Goal: Task Accomplishment & Management: Manage account settings

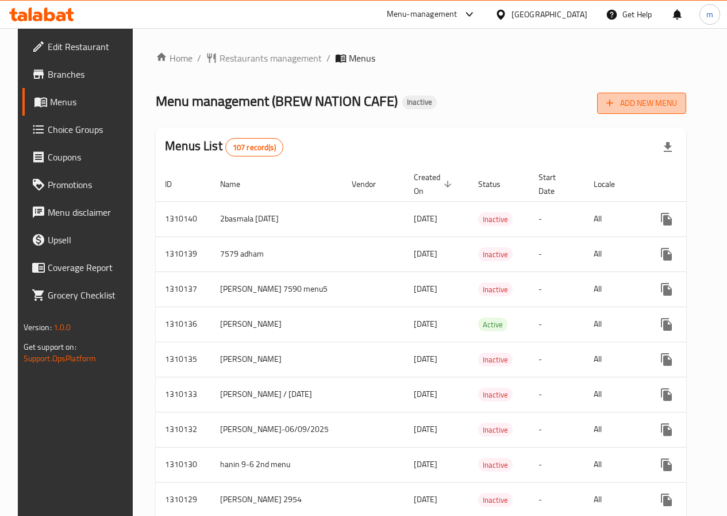
click at [677, 102] on span "Add New Menu" at bounding box center [642, 103] width 71 height 14
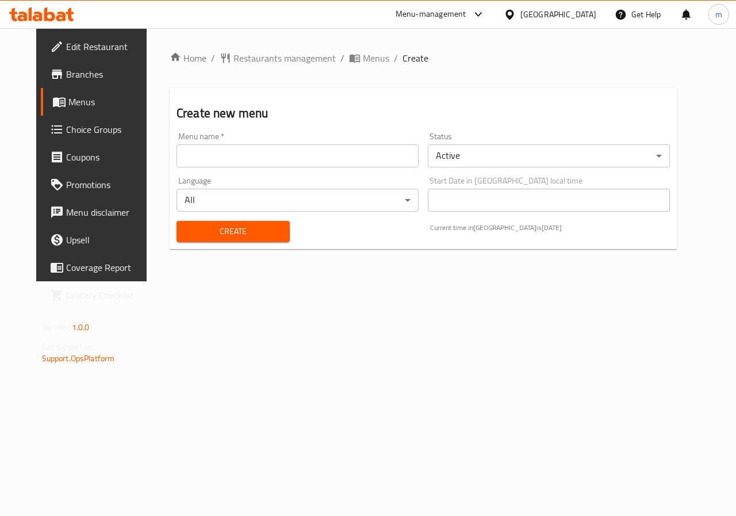
click at [190, 159] on input "text" at bounding box center [297, 155] width 242 height 23
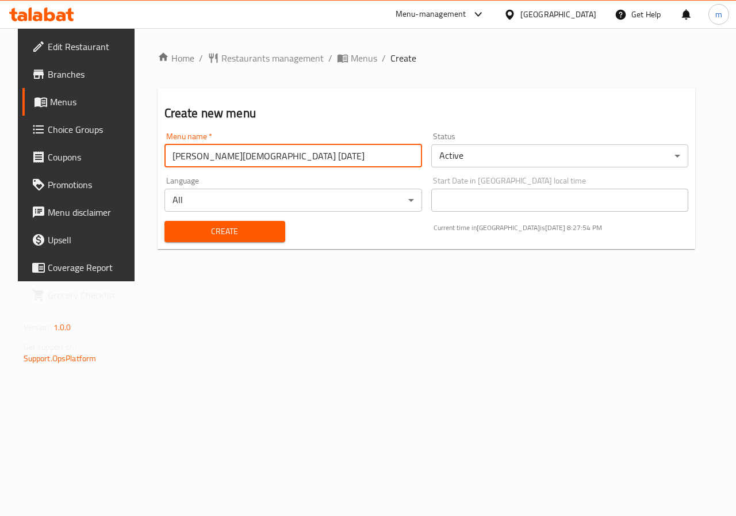
drag, startPoint x: 279, startPoint y: 158, endPoint x: 69, endPoint y: 193, distance: 213.3
click at [69, 193] on div "Edit Restaurant Branches Menus Choice Groups Coupons Promotions Menu disclaimer…" at bounding box center [368, 154] width 701 height 253
type input "\"
click at [205, 153] on input "text" at bounding box center [293, 155] width 258 height 23
type input "mohamed islam 7581 3/9/2025 (2)"
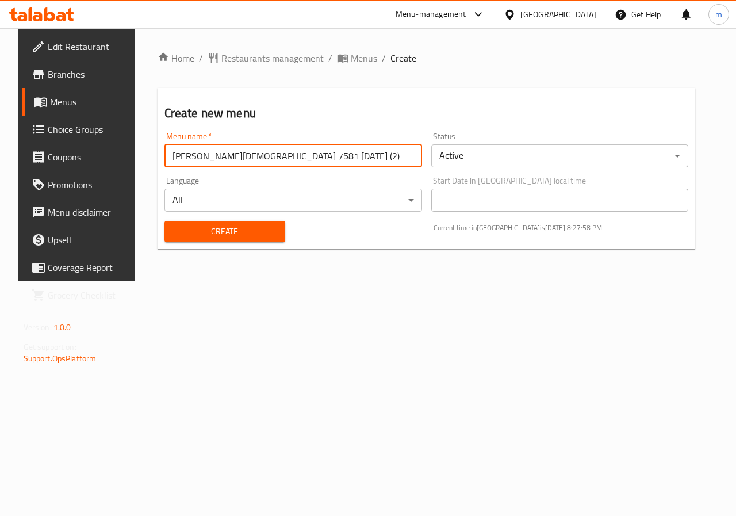
drag, startPoint x: 307, startPoint y: 157, endPoint x: 70, endPoint y: 171, distance: 237.9
click at [70, 171] on div "Edit Restaurant Branches Menus Choice Groups Coupons Promotions Menu disclaimer…" at bounding box center [368, 154] width 701 height 253
click at [348, 152] on input "text" at bounding box center [293, 155] width 258 height 23
click at [254, 159] on input "mohamed islam 7581 3/9/2025 (2)" at bounding box center [293, 155] width 258 height 23
type input "mohamed islam 7581 6/9/2025 (2)"
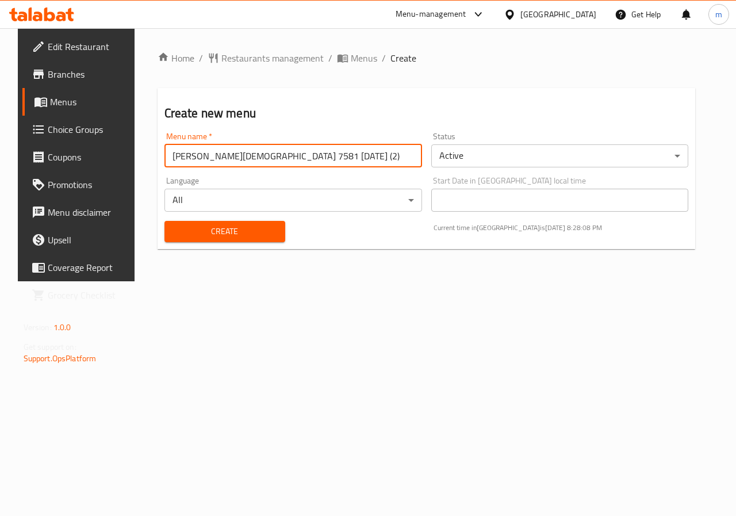
click at [523, 149] on body "​ Menu-management Egypt Get Help m Edit Restaurant Branches Menus Choice Groups…" at bounding box center [368, 272] width 736 height 488
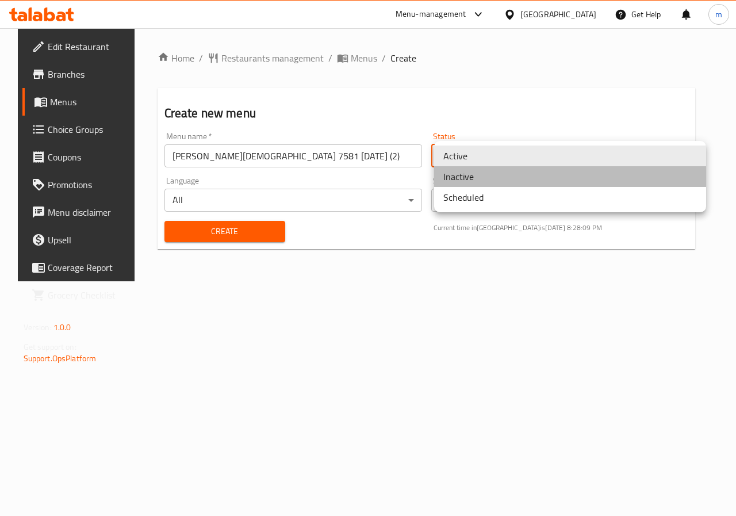
click at [498, 182] on li "Inactive" at bounding box center [570, 176] width 272 height 21
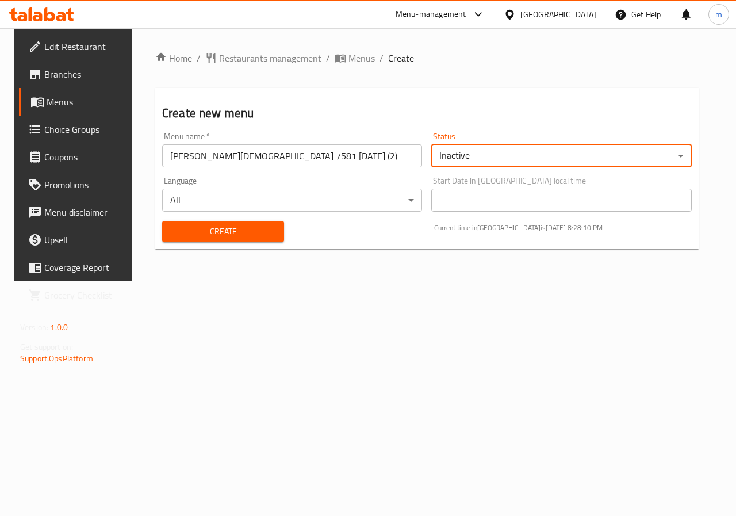
click at [171, 237] on span "Create" at bounding box center [222, 231] width 103 height 14
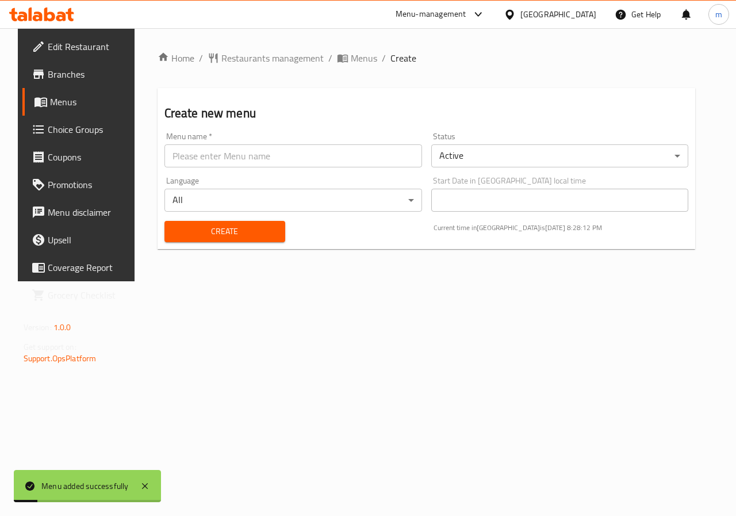
click at [50, 102] on span "Menus" at bounding box center [91, 102] width 82 height 14
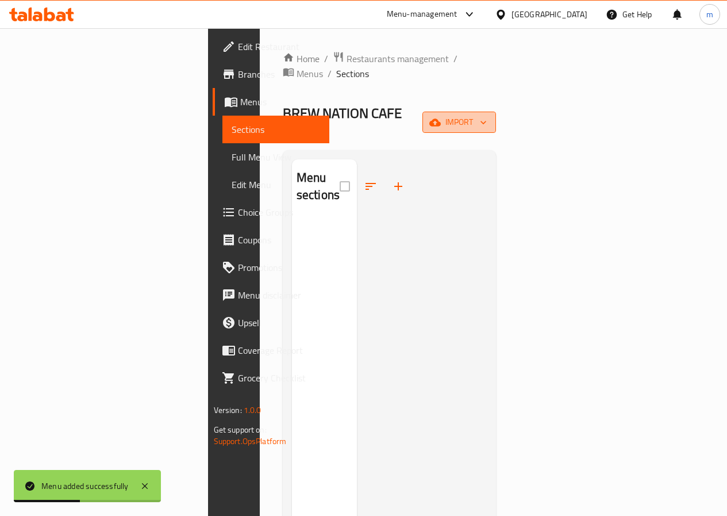
click at [487, 115] on span "import" at bounding box center [459, 122] width 55 height 14
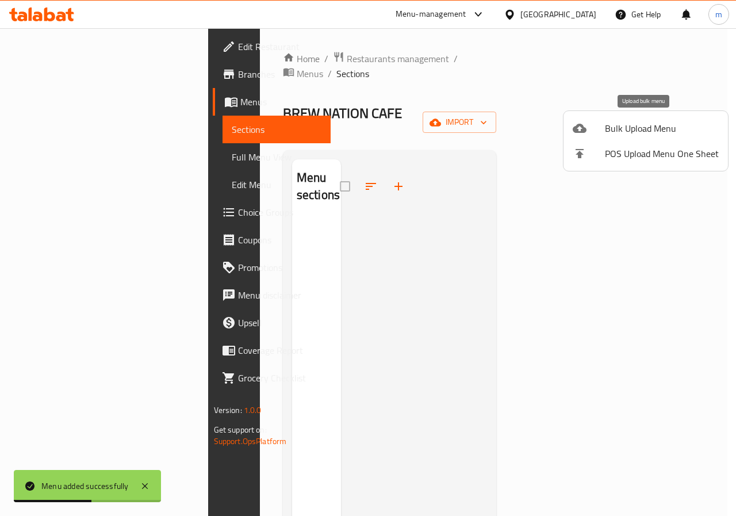
click at [612, 122] on span "Bulk Upload Menu" at bounding box center [662, 128] width 114 height 14
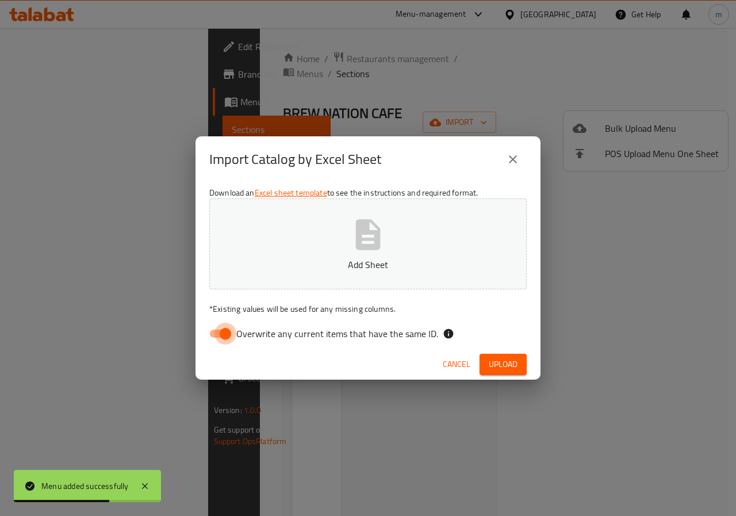
click at [224, 333] on input "Overwrite any current items that have the same ID." at bounding box center [226, 334] width 66 height 22
checkbox input "false"
click at [331, 268] on p "Add Sheet" at bounding box center [368, 265] width 282 height 14
click at [501, 363] on span "Upload" at bounding box center [503, 364] width 29 height 14
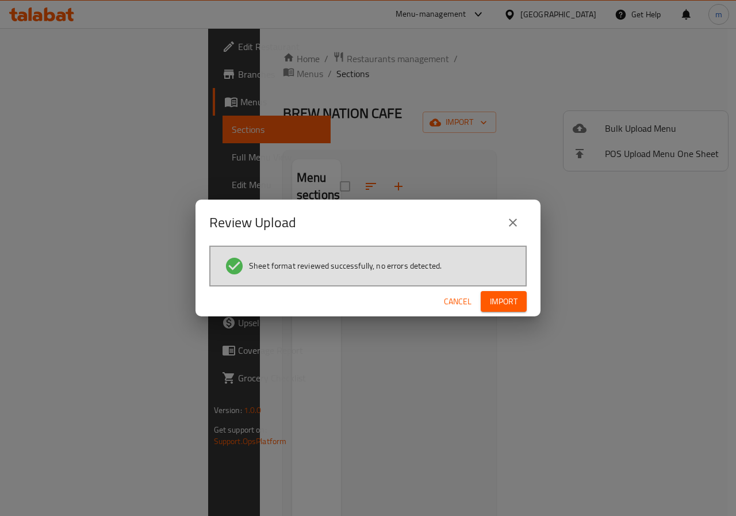
click at [511, 296] on span "Import" at bounding box center [504, 301] width 28 height 14
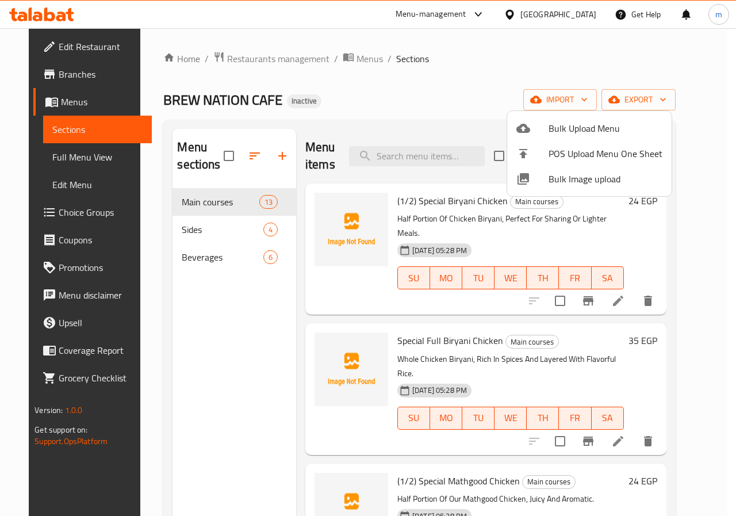
click at [253, 332] on div at bounding box center [368, 258] width 736 height 516
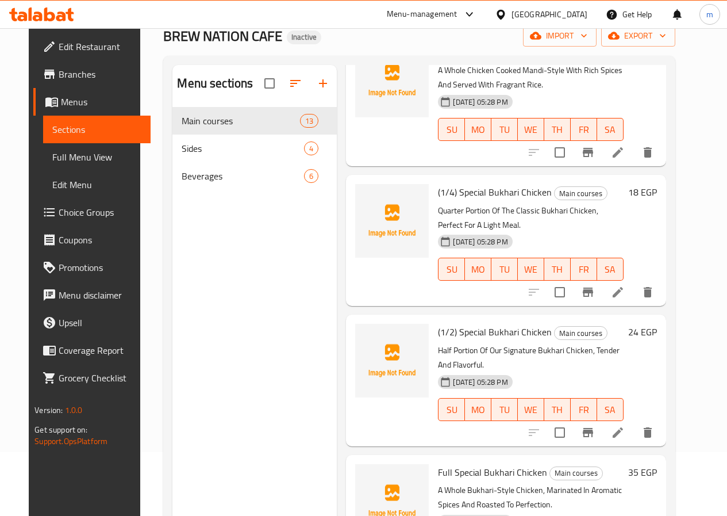
scroll to position [161, 0]
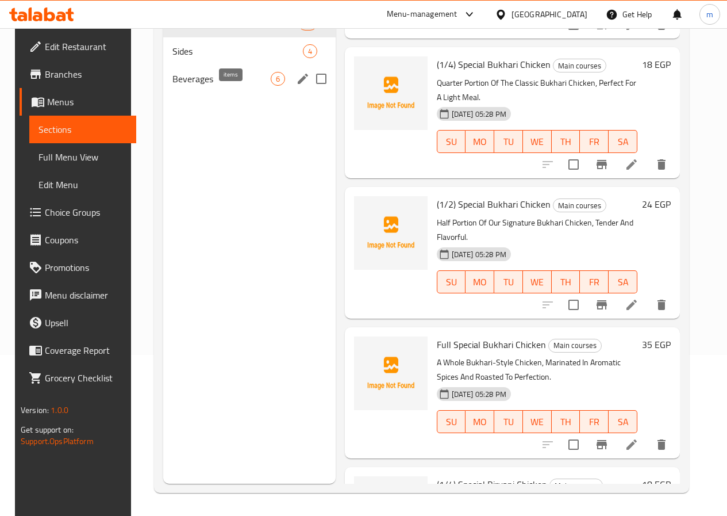
click at [271, 85] on span "6" at bounding box center [277, 79] width 13 height 11
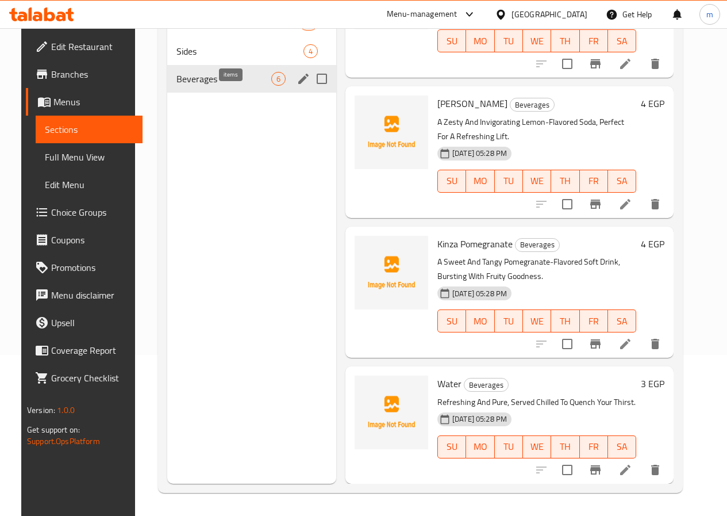
scroll to position [298, 0]
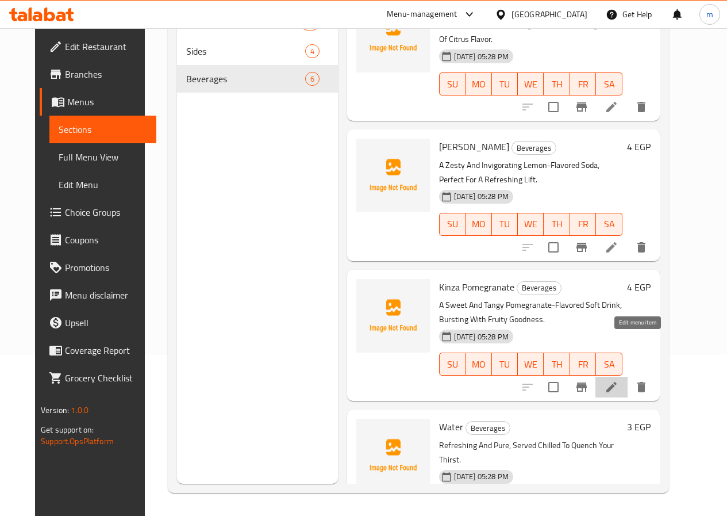
click at [619, 380] on icon at bounding box center [612, 387] width 14 height 14
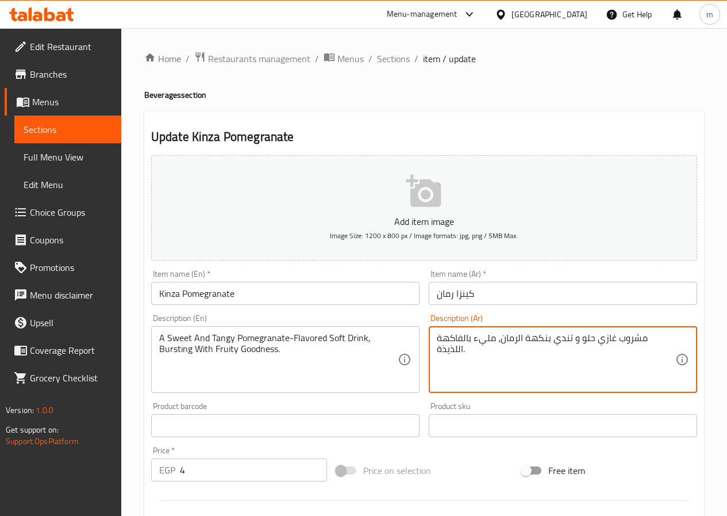
click at [448, 343] on textarea "مشروب غازي حلو و تندي بنكهة الرمان، مليء بالفاكهة اللذيذة." at bounding box center [556, 359] width 239 height 55
click at [513, 343] on textarea "مشروب غازي حلو و تندي بنكهة الرمان، مليء بالفاكهة الطيبة." at bounding box center [556, 359] width 239 height 55
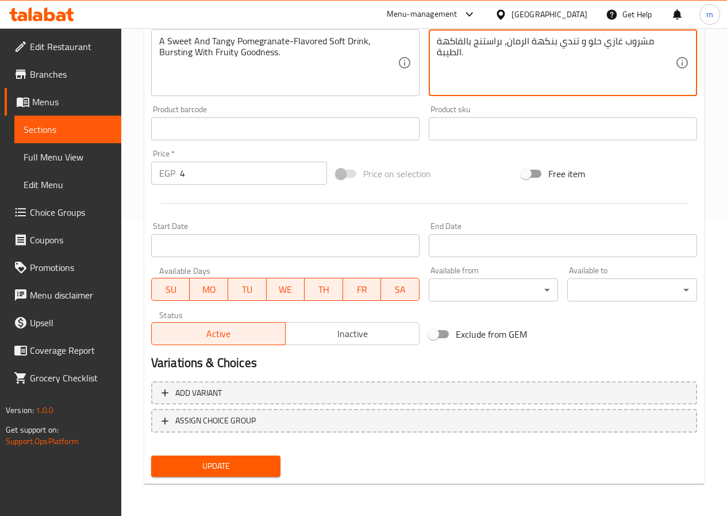
type textarea "مشروب غازي حلو و تندي بنكهة الرمان، براستنج بالفاكهة الطيبة."
click at [252, 462] on span "Update" at bounding box center [216, 466] width 112 height 14
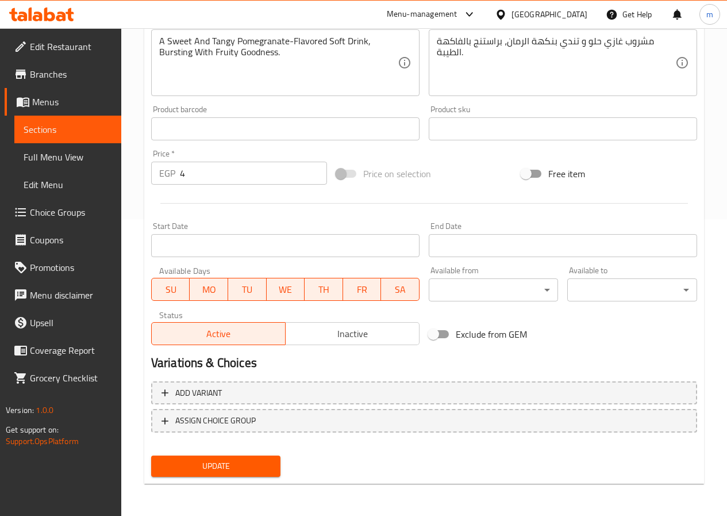
click at [236, 465] on span "Update" at bounding box center [216, 466] width 112 height 14
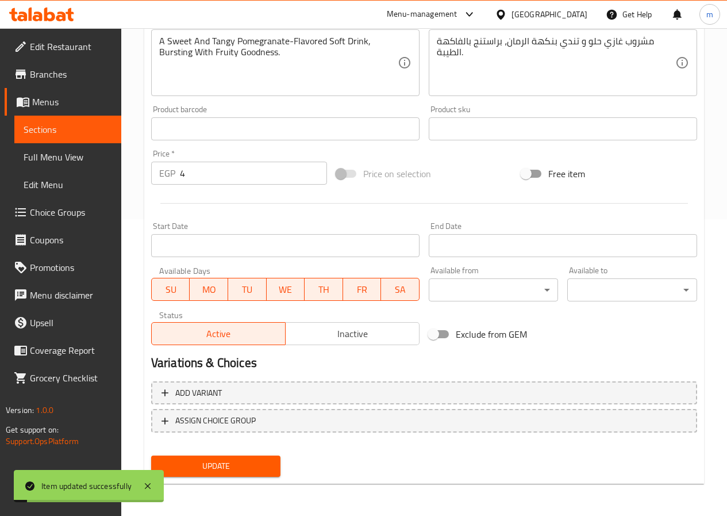
click at [59, 108] on span "Menus" at bounding box center [72, 102] width 80 height 14
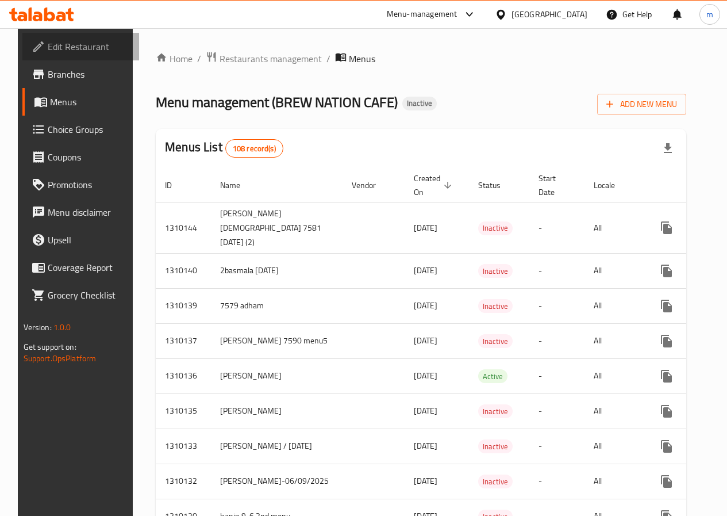
click at [75, 40] on span "Edit Restaurant" at bounding box center [89, 47] width 82 height 14
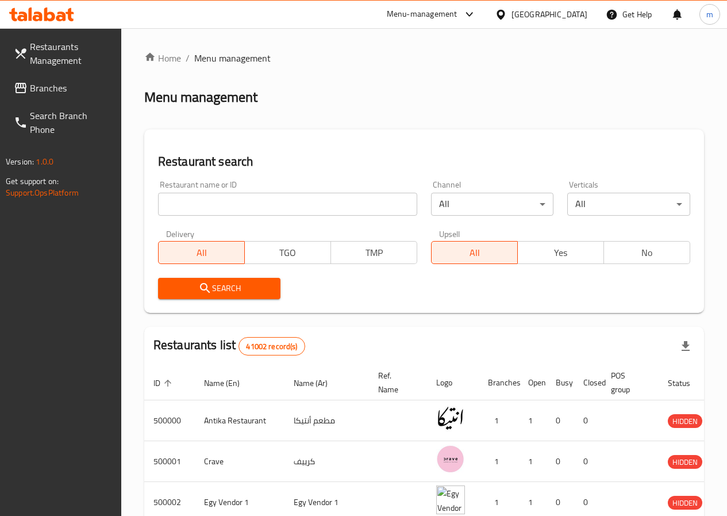
click at [54, 12] on icon at bounding box center [41, 14] width 65 height 14
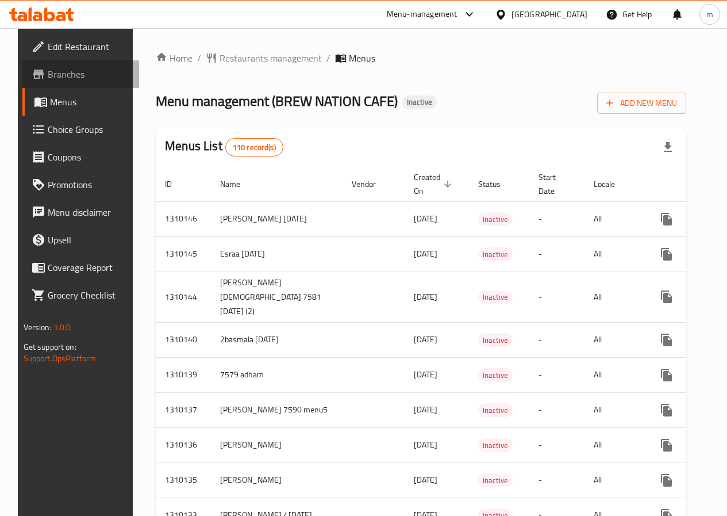
click at [60, 71] on span "Branches" at bounding box center [89, 74] width 82 height 14
